Goal: Transaction & Acquisition: Subscribe to service/newsletter

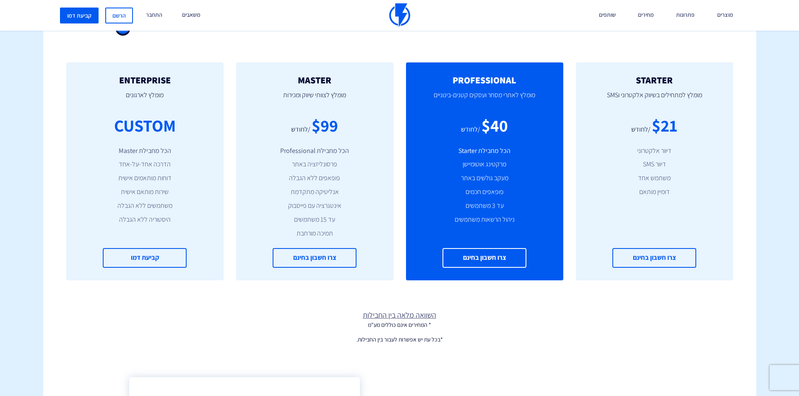
scroll to position [252, 0]
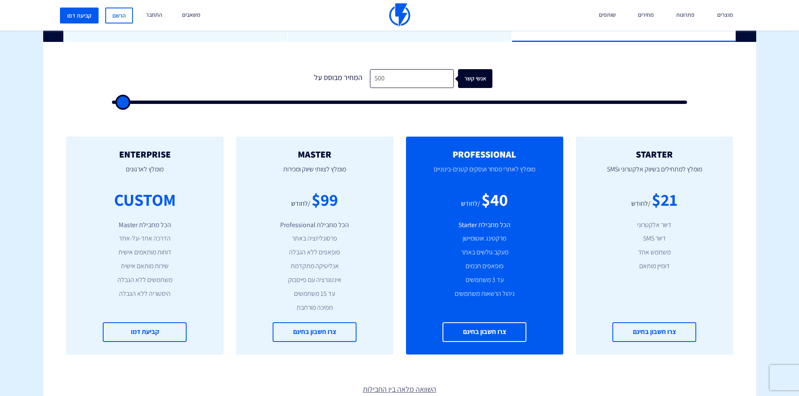
click at [663, 157] on h2 "STARTER" at bounding box center [655, 154] width 132 height 10
click at [654, 170] on p "מומלץ למתחילים בשיווק אלקטרוני וSMS" at bounding box center [655, 173] width 132 height 29
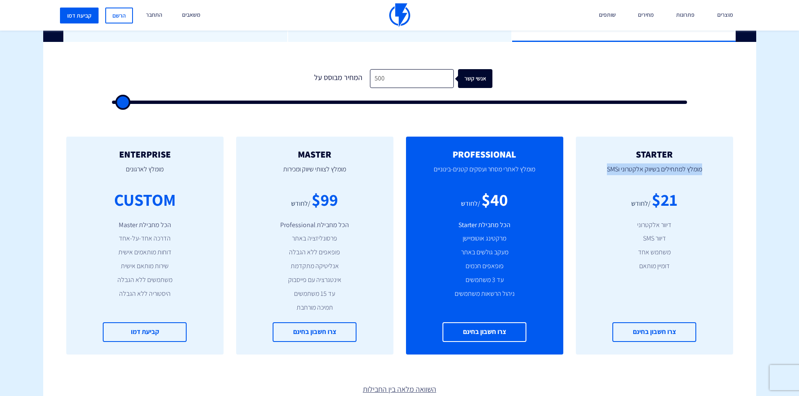
click at [654, 170] on p "מומלץ למתחילים בשיווק אלקטרוני וSMS" at bounding box center [655, 173] width 132 height 29
click at [697, 208] on div "$21 /לחודש" at bounding box center [655, 200] width 132 height 24
drag, startPoint x: 679, startPoint y: 271, endPoint x: 697, endPoint y: 174, distance: 99.4
click at [697, 174] on div "STARTER מומלץ למתחילים בשיווק אלקטרוני וSMS $21 /לחודש דיוור אלקטרוני דיוור SMS…" at bounding box center [654, 246] width 157 height 218
click at [710, 219] on div "STARTER מומלץ למתחילים בשיווק אלקטרוני וSMS $21 /לחודש דיוור אלקטרוני דיוור SMS…" at bounding box center [654, 246] width 157 height 218
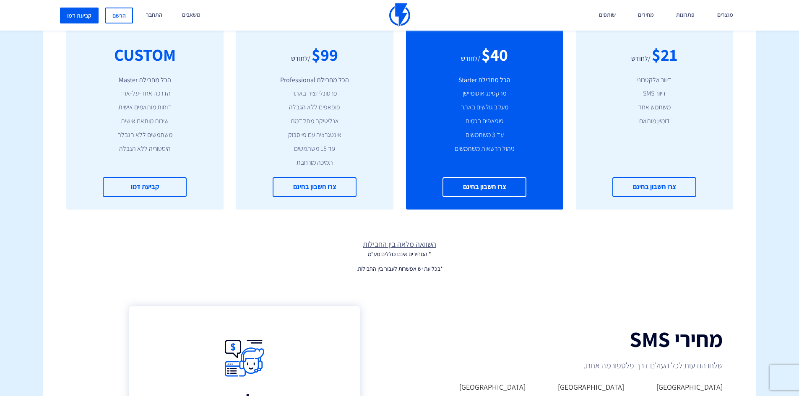
scroll to position [294, 0]
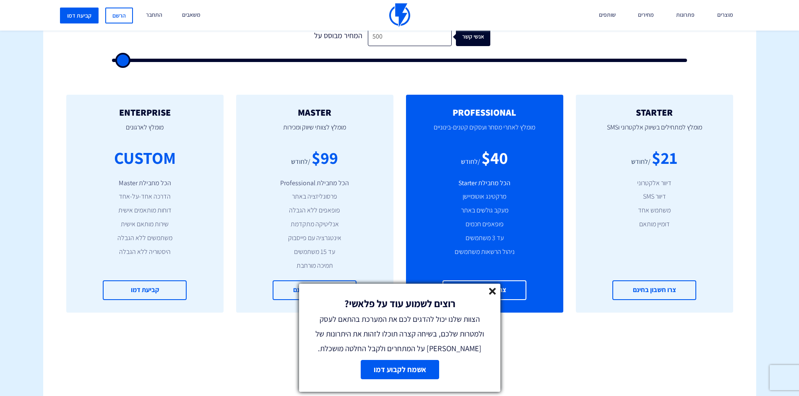
click at [493, 292] on line at bounding box center [493, 292] width 6 height 6
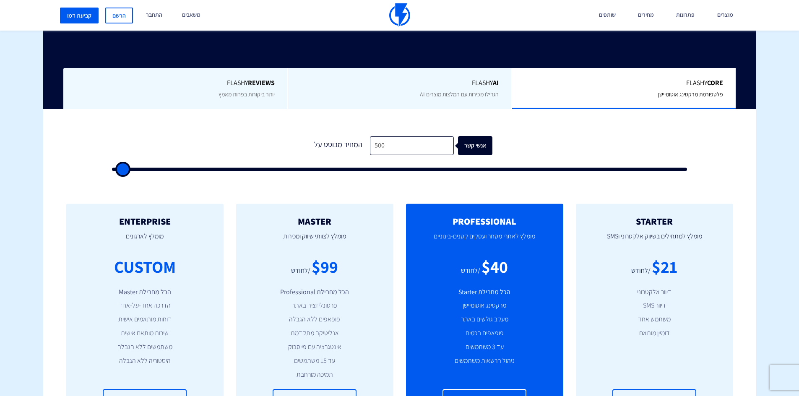
scroll to position [252, 0]
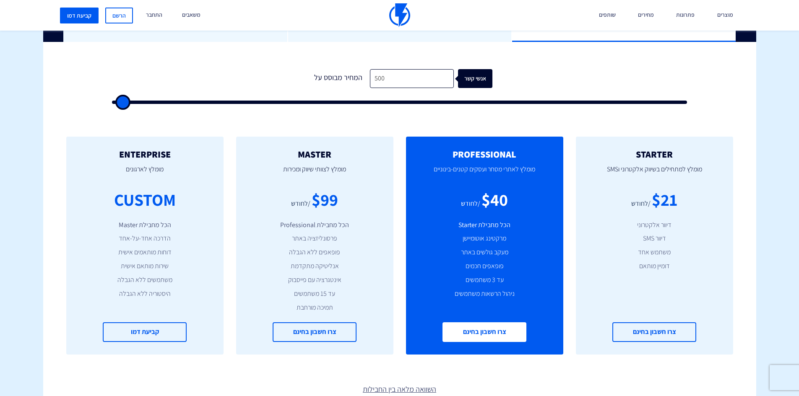
click at [463, 330] on link "צרו חשבון בחינם" at bounding box center [485, 333] width 84 height 20
click at [490, 228] on li "הכל מחבילת Starter" at bounding box center [485, 226] width 132 height 10
click at [484, 242] on li "מרקטינג אוטומיישן" at bounding box center [485, 239] width 132 height 10
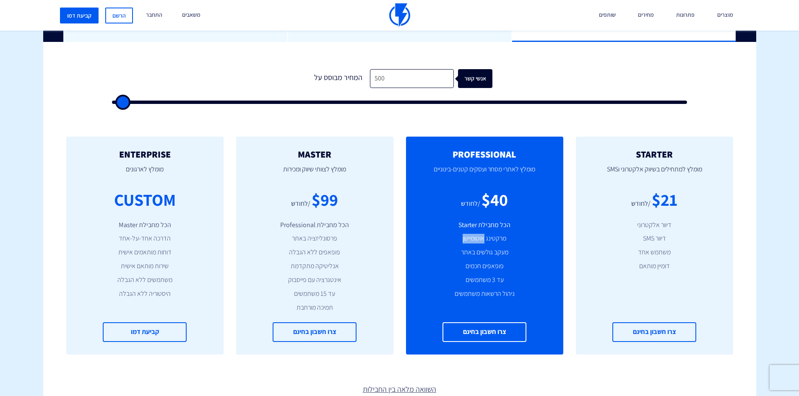
click at [484, 242] on li "מרקטינג אוטומיישן" at bounding box center [485, 239] width 132 height 10
click at [513, 271] on li "פופאפים חכמים" at bounding box center [485, 267] width 132 height 10
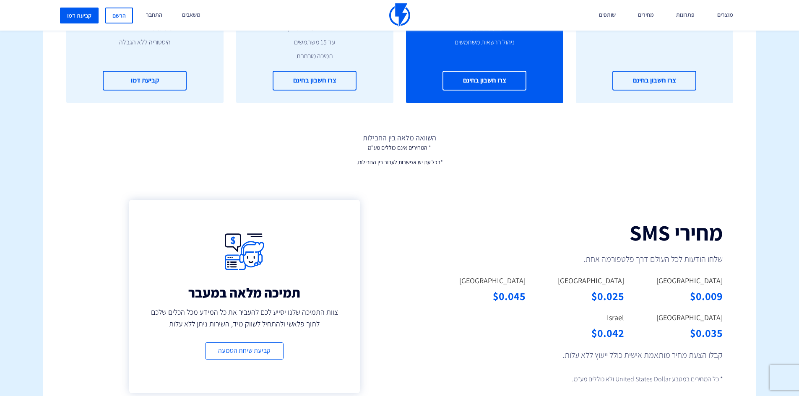
click at [390, 134] on link "השוואה מלאה בין החבילות" at bounding box center [399, 138] width 713 height 11
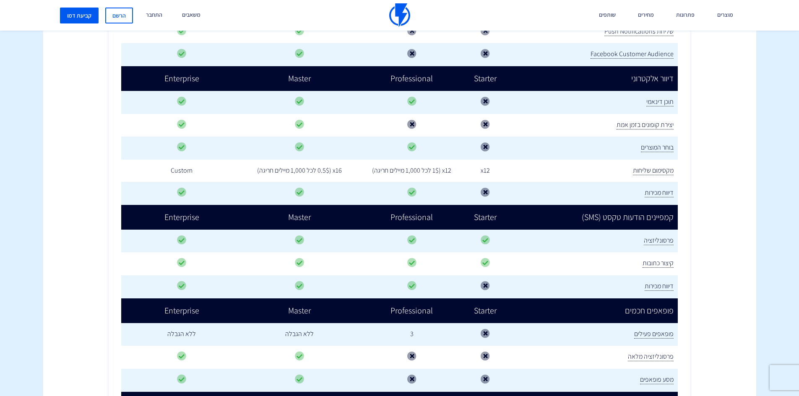
scroll to position [713, 0]
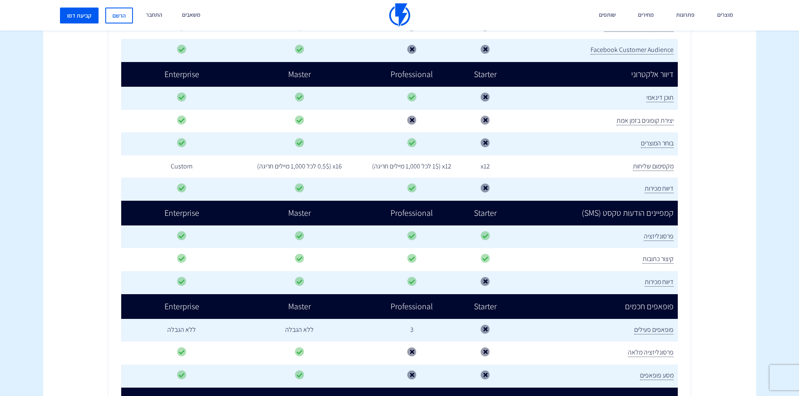
drag, startPoint x: 409, startPoint y: 167, endPoint x: 464, endPoint y: 167, distance: 55.4
click at [464, 167] on td "x12 (1$ לכל 1,000 מיילים חריגה)" at bounding box center [411, 167] width 109 height 22
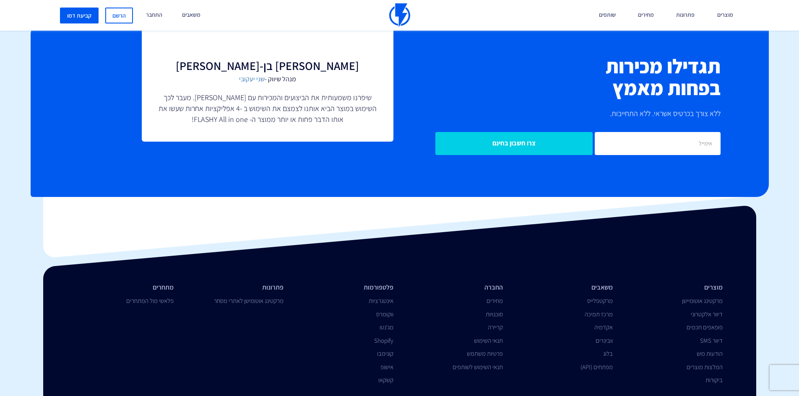
scroll to position [1556, 0]
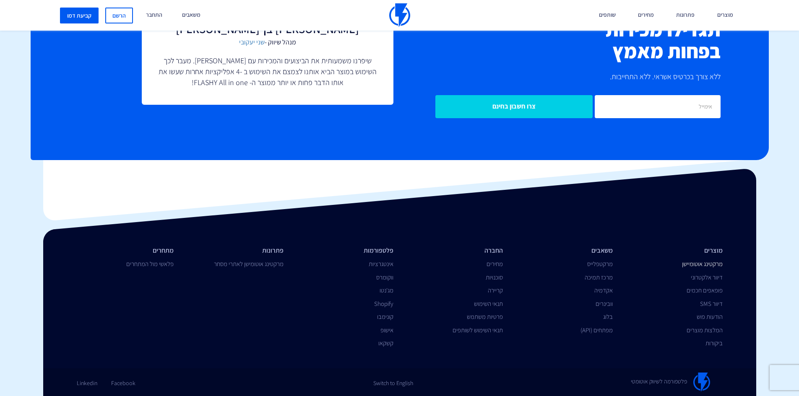
click at [710, 263] on link "מרקטינג אוטומיישן" at bounding box center [702, 264] width 41 height 8
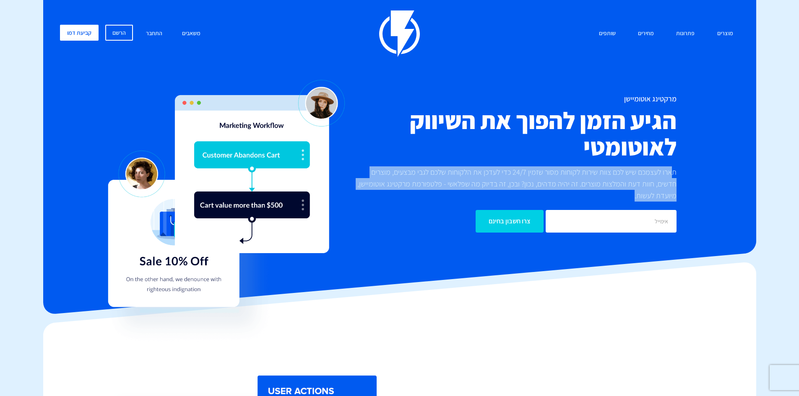
drag, startPoint x: 671, startPoint y: 172, endPoint x: 429, endPoint y: 196, distance: 243.3
click at [429, 196] on p "תארו לעצמכם שיש לכם צוות שירות לקוחות מסור שזמין 24/7 כדי לעדכן את הלקוחות שלכם…" at bounding box center [512, 184] width 327 height 35
click at [428, 196] on p "תארו לעצמכם שיש לכם צוות שירות לקוחות מסור שזמין 24/7 כדי לעדכן את הלקוחות שלכם…" at bounding box center [512, 184] width 327 height 35
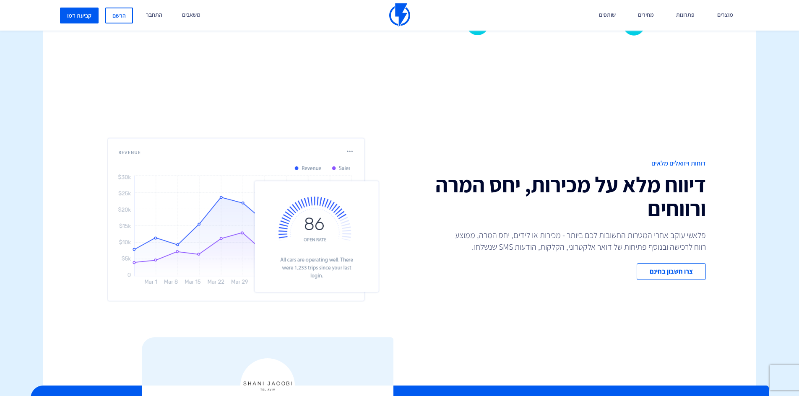
scroll to position [1893, 0]
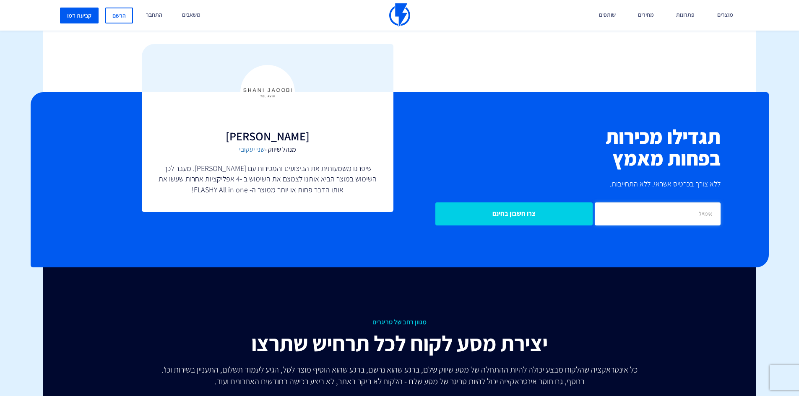
click at [655, 215] on input "email" at bounding box center [658, 214] width 126 height 23
type input "צ"
type input "michal@susanshouse.org.il"
click at [525, 216] on input "צרו חשבון בחינם" at bounding box center [513, 214] width 157 height 23
